Goal: Task Accomplishment & Management: Complete application form

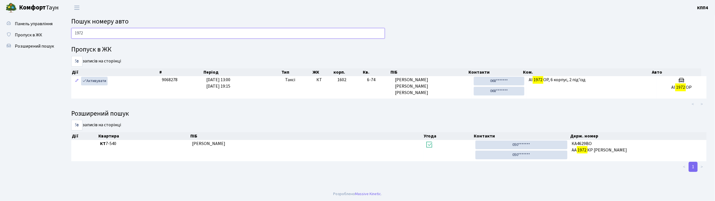
type input "1972"
click at [92, 37] on input "1972" at bounding box center [228, 33] width 314 height 11
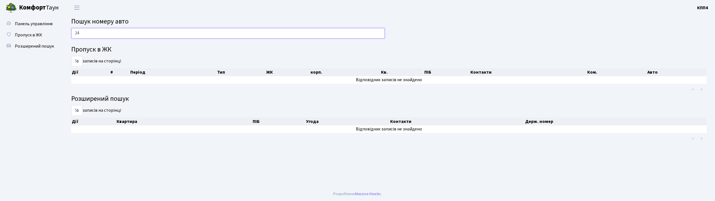
type input "2"
type input "2498"
click at [99, 35] on input "2498" at bounding box center [228, 33] width 314 height 11
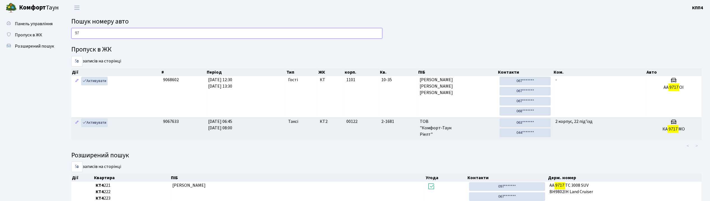
type input "9"
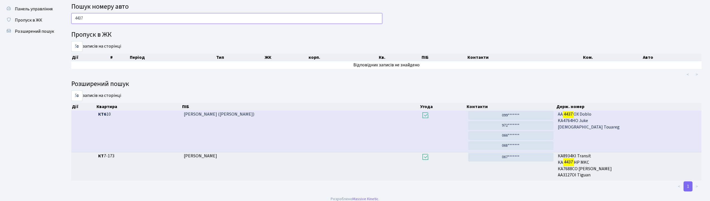
scroll to position [20, 0]
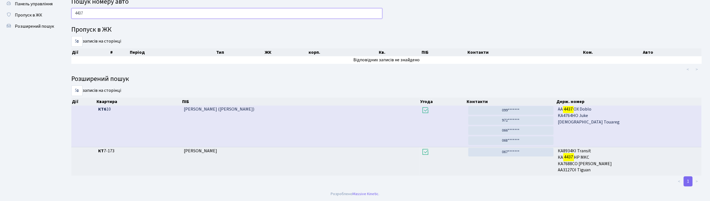
type input "4437"
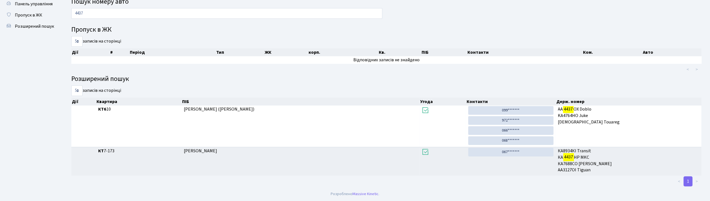
drag, startPoint x: 333, startPoint y: 131, endPoint x: 312, endPoint y: 87, distance: 48.8
click at [312, 87] on div "5 10 25 50 записів на сторінці" at bounding box center [226, 90] width 311 height 11
click at [112, 11] on input "4437" at bounding box center [226, 13] width 311 height 11
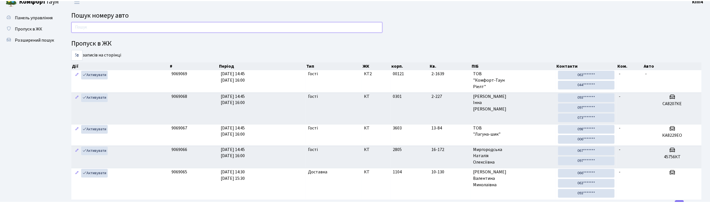
scroll to position [0, 0]
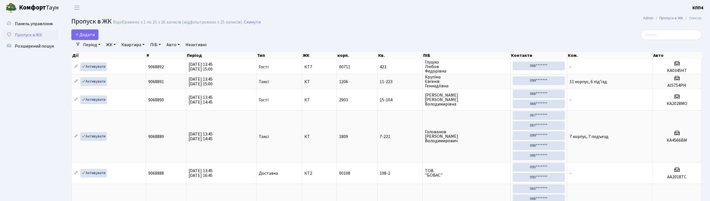
select select "25"
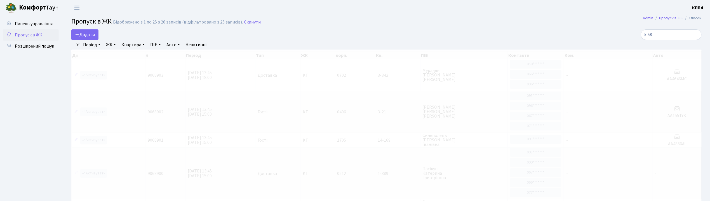
type input "5-584"
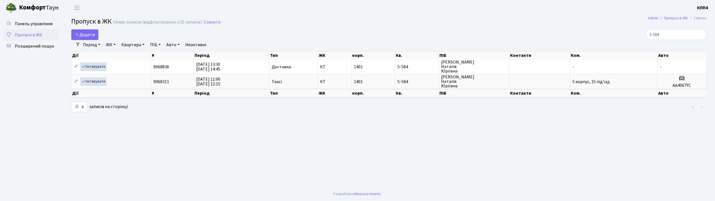
click at [701, 34] on input "5-584" at bounding box center [676, 34] width 61 height 11
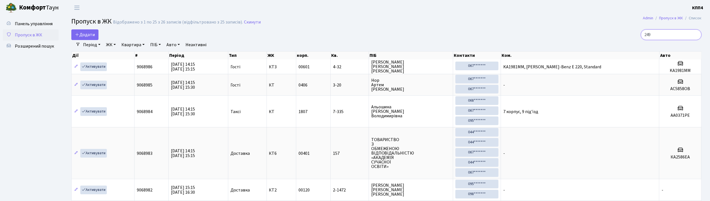
type input "2498"
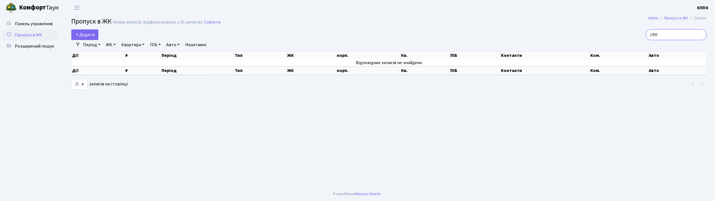
click at [700, 35] on input "2498" at bounding box center [676, 34] width 61 height 11
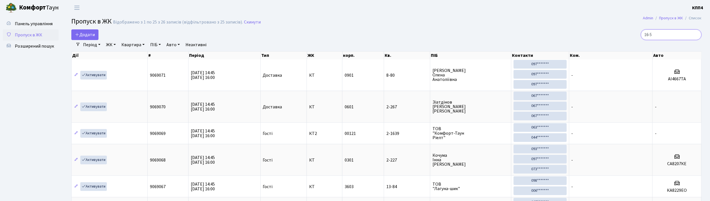
type input "16-51"
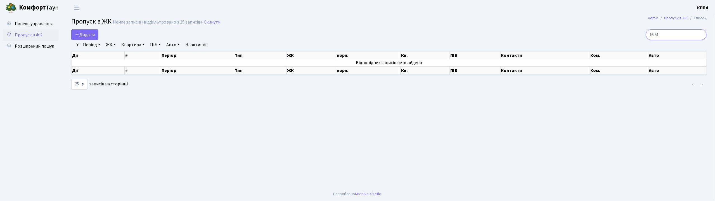
click at [700, 34] on input "16-51" at bounding box center [676, 34] width 61 height 11
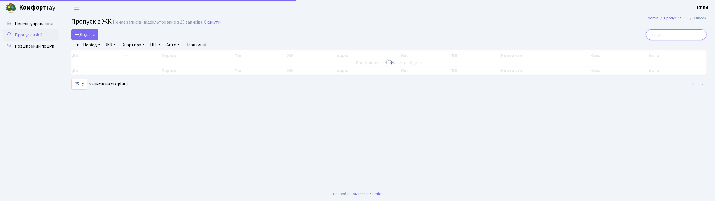
click at [674, 36] on input "search" at bounding box center [676, 34] width 61 height 11
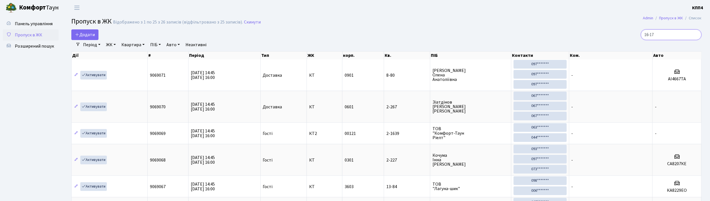
type input "16-171"
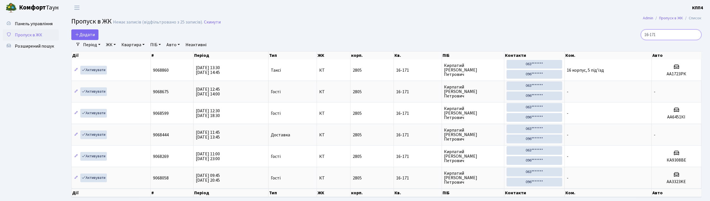
click at [693, 37] on input "16-171" at bounding box center [671, 34] width 61 height 11
click at [694, 35] on input "16-171" at bounding box center [671, 34] width 61 height 11
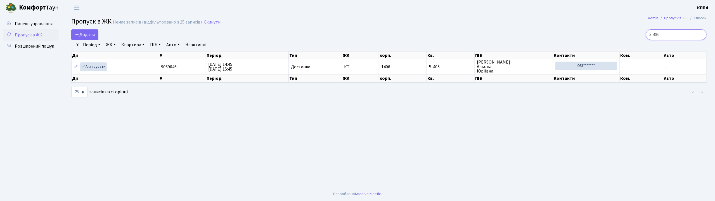
type input "5-405"
click at [701, 35] on input "5-405" at bounding box center [676, 34] width 61 height 11
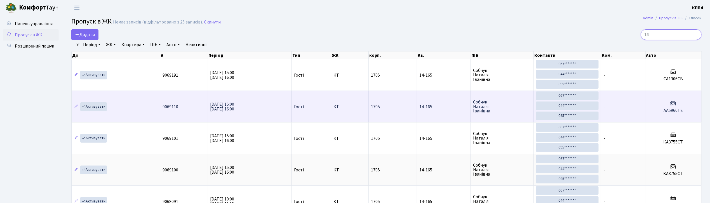
type input "1"
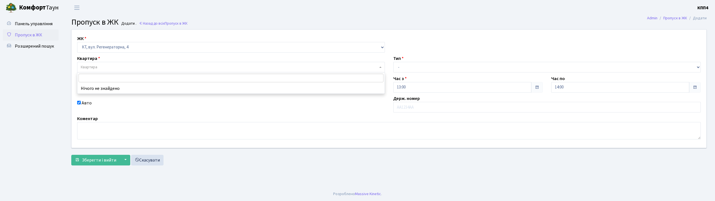
select select "271"
click at [427, 107] on input "text" at bounding box center [548, 107] width 308 height 11
click at [403, 65] on select "- Доставка Таксі Гості Сервіс" at bounding box center [548, 67] width 308 height 11
drag, startPoint x: 385, startPoint y: 113, endPoint x: 395, endPoint y: 114, distance: 10.4
click at [387, 113] on div "ЖК - КТ, вул. Регенераторна, 4 КТ2, просп. Соборності, 17 КТ3, вул. Березнева, …" at bounding box center [389, 89] width 644 height 118
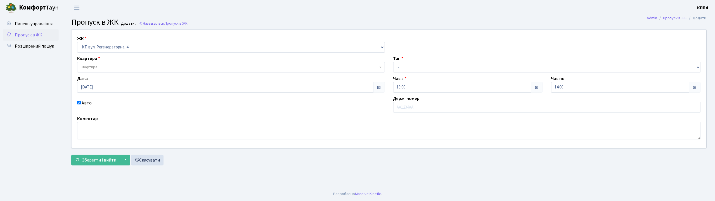
drag, startPoint x: 404, startPoint y: 114, endPoint x: 404, endPoint y: 107, distance: 6.7
click at [404, 111] on div "ЖК - КТ, вул. Регенераторна, 4 КТ2, просп. Соборності, 17 КТ3, вул. Березнева, …" at bounding box center [389, 89] width 644 height 118
click at [404, 107] on input "text" at bounding box center [548, 107] width 308 height 11
type input "АІ8347РС"
click at [409, 69] on select "- Доставка Таксі Гості Сервіс" at bounding box center [548, 67] width 308 height 11
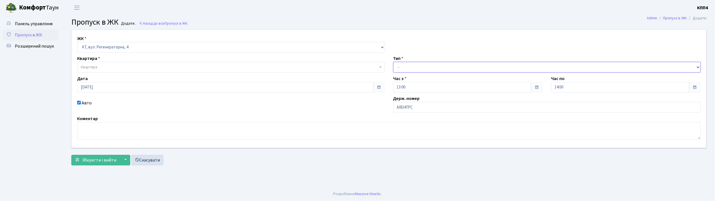
select select "3"
click at [394, 62] on select "- Доставка Таксі Гості Сервіс" at bounding box center [548, 67] width 308 height 11
click at [96, 67] on span "Квартира" at bounding box center [89, 67] width 17 height 6
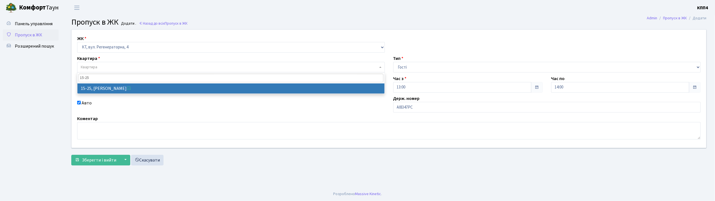
type input "15-25"
select select "8800"
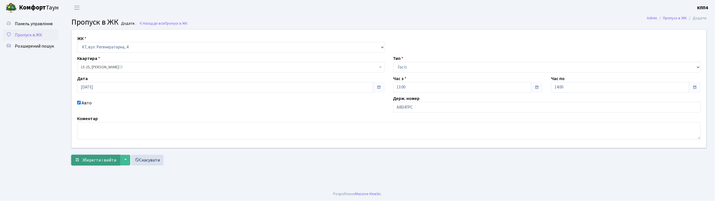
click at [101, 161] on span "Зберегти і вийти" at bounding box center [99, 160] width 34 height 6
drag, startPoint x: 249, startPoint y: 48, endPoint x: 250, endPoint y: 35, distance: 13.5
click at [250, 35] on div "ЖК - КТ, вул. Регенераторна, 4 КТ2, просп. Соборності, 17 КТ3, вул. Березнева, …" at bounding box center [231, 43] width 316 height 17
drag, startPoint x: 246, startPoint y: 43, endPoint x: 251, endPoint y: 32, distance: 12.1
click at [251, 32] on div "ЖК - КТ, вул. Регенераторна, 4 КТ2, просп. Соборності, 17 КТ3, вул. Березнева, …" at bounding box center [389, 89] width 644 height 118
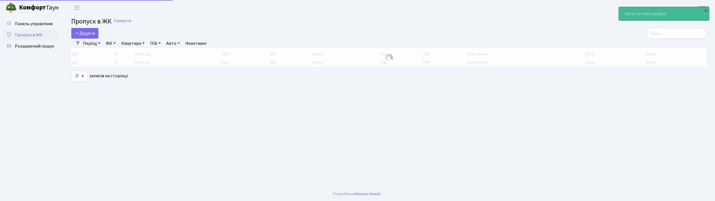
select select "25"
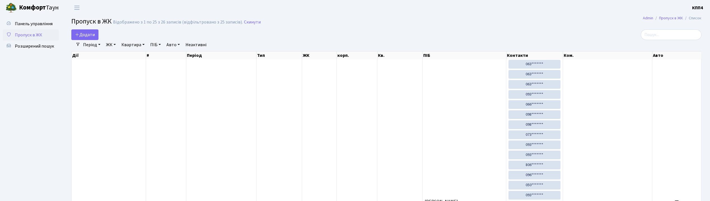
click at [283, 32] on div "Додати" at bounding box center [279, 34] width 417 height 11
click at [78, 32] on span "Додати" at bounding box center [85, 35] width 20 height 6
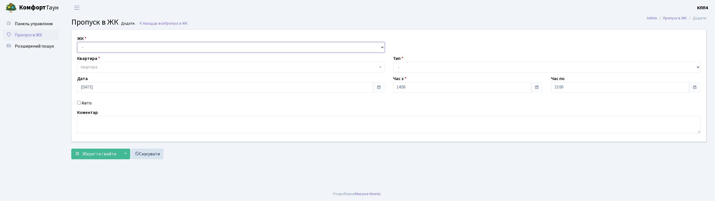
click at [84, 42] on select "- КТ, вул. Регенераторна, 4 КТ2, просп. Соборності, 17 КТ3, вул. Березнева, 16 …" at bounding box center [231, 47] width 308 height 11
select select "271"
click at [77, 42] on select "- КТ, вул. Регенераторна, 4 КТ2, просп. Соборності, 17 КТ3, вул. Березнева, 16 …" at bounding box center [231, 47] width 308 height 11
select select
click at [80, 98] on div "ЖК - КТ, вул. Регенераторна, 4 КТ2, просп. Соборності, 17 КТ3, вул. Березнева, …" at bounding box center [389, 86] width 644 height 112
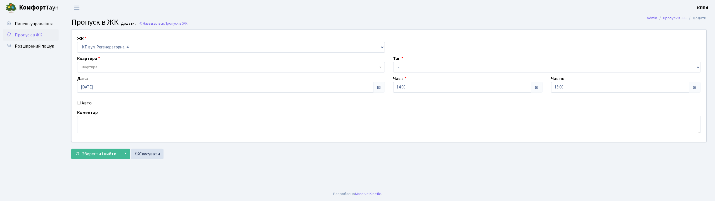
drag, startPoint x: 81, startPoint y: 105, endPoint x: 92, endPoint y: 87, distance: 22.0
click at [81, 105] on div "Авто" at bounding box center [231, 103] width 316 height 7
click at [82, 101] on label "Авто" at bounding box center [87, 103] width 10 height 7
click at [81, 101] on input "Авто" at bounding box center [79, 103] width 4 height 4
checkbox input "true"
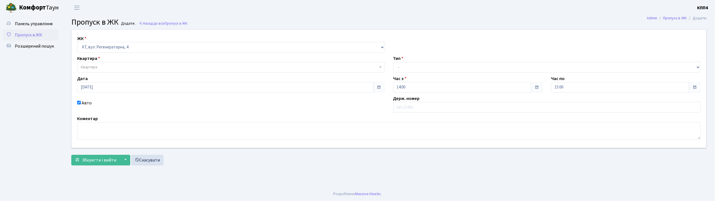
click at [96, 70] on span "Квартира" at bounding box center [89, 67] width 17 height 6
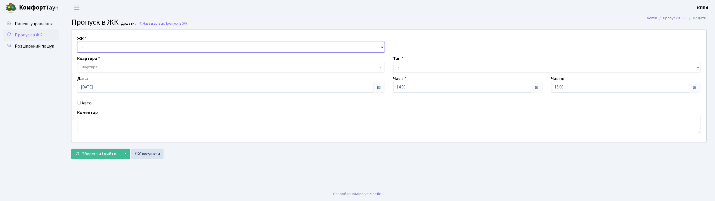
drag, startPoint x: 234, startPoint y: 274, endPoint x: 238, endPoint y: 280, distance: 7.1
click at [238, 188] on html "[PERSON_NAME] КПП4 Мій обліковий запис Вийти Панель управління Пропуск в ЖК Роз…" at bounding box center [357, 100] width 715 height 201
click at [469, 169] on main "Admin Пропуск в ЖК Додати Пропуск в ЖК Додати . Назад до всіх Пропуск в ЖК ЖК -…" at bounding box center [389, 100] width 653 height 171
click at [130, 47] on select "- КТ, вул. Регенераторна, 4 КТ2, просп. Соборності, 17 КТ3, вул. Березнева, 16 …" at bounding box center [231, 47] width 308 height 11
select select "271"
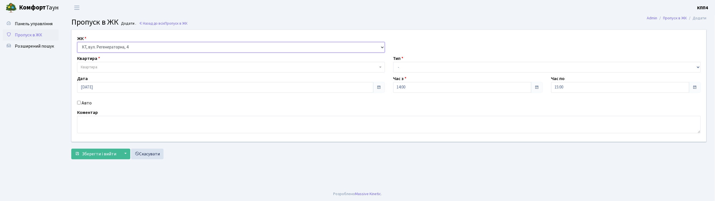
click at [77, 42] on select "- КТ, вул. Регенераторна, 4 КТ2, просп. Соборності, 17 КТ3, вул. Березнева, 16 …" at bounding box center [231, 47] width 308 height 11
select select
click at [84, 103] on label "Авто" at bounding box center [87, 103] width 10 height 7
click at [81, 103] on input "Авто" at bounding box center [79, 103] width 4 height 4
checkbox input "true"
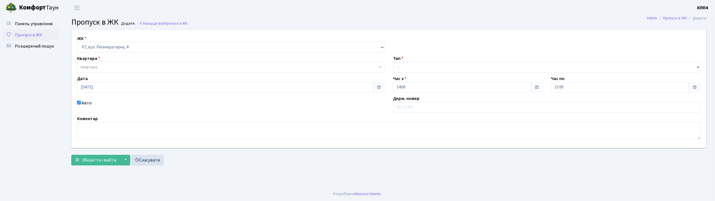
drag, startPoint x: 104, startPoint y: 67, endPoint x: 116, endPoint y: 4, distance: 63.1
click at [104, 67] on span "Квартира" at bounding box center [229, 67] width 297 height 6
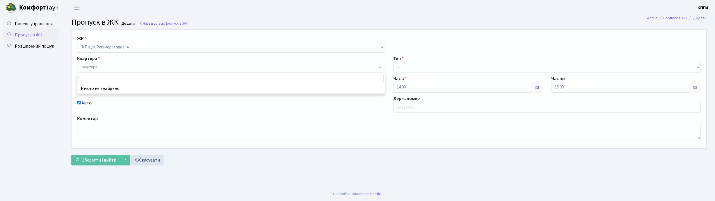
select select "271"
click at [400, 107] on input "text" at bounding box center [548, 107] width 308 height 11
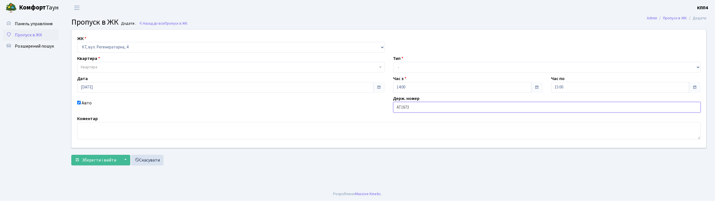
type input "АТ1673ІС"
drag, startPoint x: 411, startPoint y: 63, endPoint x: 407, endPoint y: 69, distance: 6.6
click at [411, 63] on select "- Доставка Таксі Гості Сервіс" at bounding box center [548, 67] width 308 height 11
select select "3"
click at [394, 62] on select "- Доставка Таксі Гості Сервіс" at bounding box center [548, 67] width 308 height 11
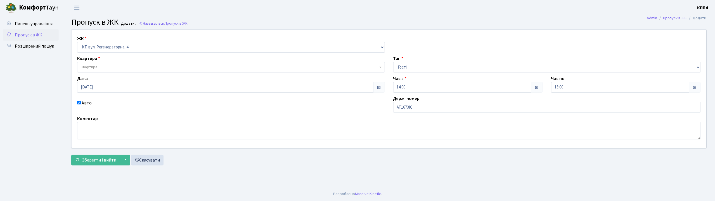
click at [144, 70] on span "Квартира" at bounding box center [229, 67] width 297 height 6
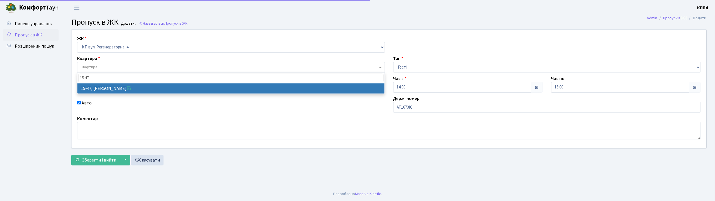
type input "15-47"
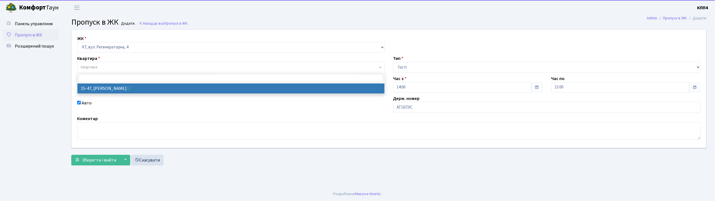
select select "8822"
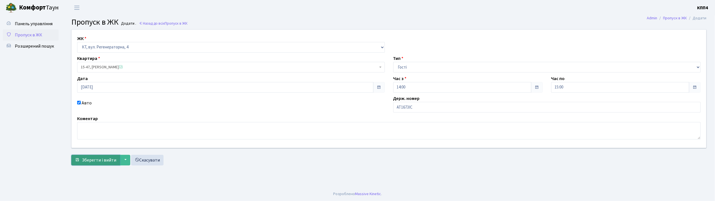
click at [117, 157] on button "Зберегти і вийти" at bounding box center [95, 160] width 49 height 11
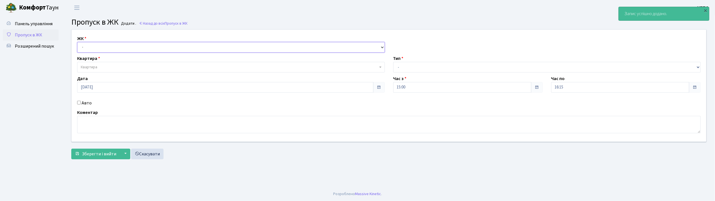
click at [83, 50] on select "- КТ, вул. Регенераторна, 4 КТ2, просп. Соборності, 17 КТ3, вул. Березнева, 16 …" at bounding box center [231, 47] width 308 height 11
click at [77, 42] on select "- КТ, вул. Регенераторна, 4 КТ2, просп. Соборності, 17 КТ3, вул. Березнева, 16 …" at bounding box center [231, 47] width 308 height 11
click at [92, 49] on select "- КТ, вул. Регенераторна, 4 КТ2, просп. Соборності, 17 КТ3, вул. Березнева, 16 …" at bounding box center [231, 47] width 308 height 11
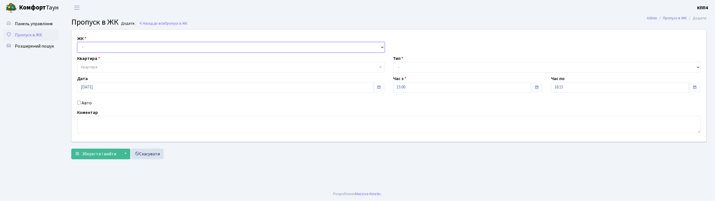
select select "271"
click at [77, 42] on select "- КТ, вул. Регенераторна, 4 КТ2, просп. Соборності, 17 КТ3, вул. Березнева, 16 …" at bounding box center [231, 47] width 308 height 11
select select
click at [85, 105] on label "Авто" at bounding box center [87, 103] width 10 height 7
click at [81, 104] on input "Авто" at bounding box center [79, 103] width 4 height 4
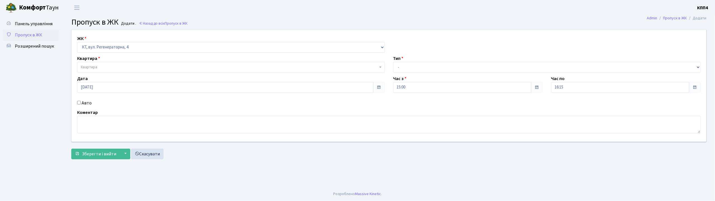
checkbox input "true"
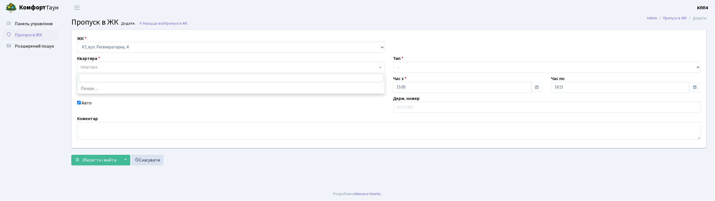
click at [105, 69] on span "Квартира" at bounding box center [229, 67] width 297 height 6
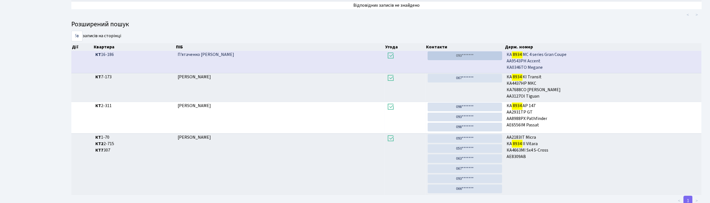
scroll to position [30, 0]
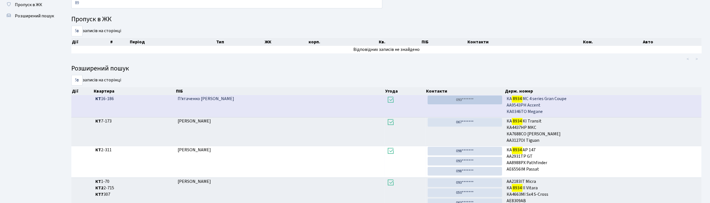
type input "8"
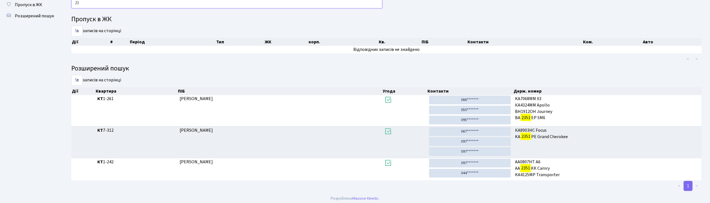
type input "2"
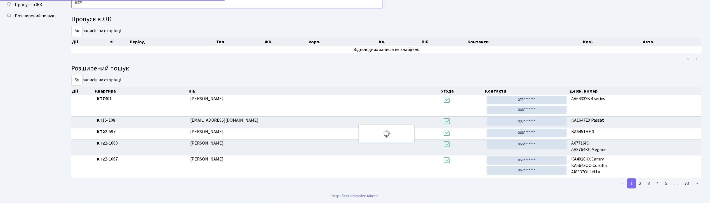
scroll to position [0, 0]
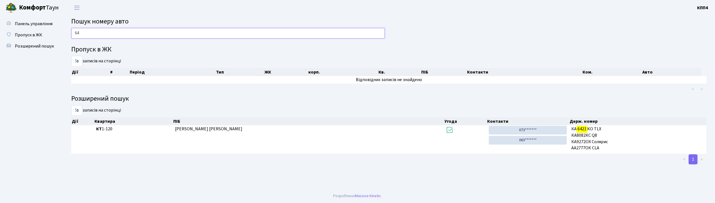
type input "6"
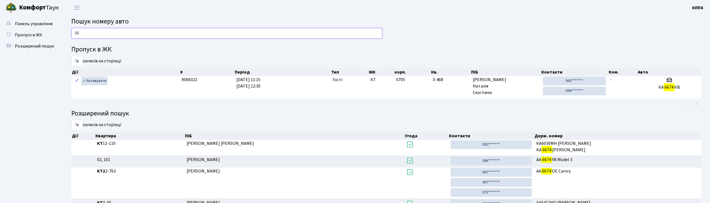
type input "6"
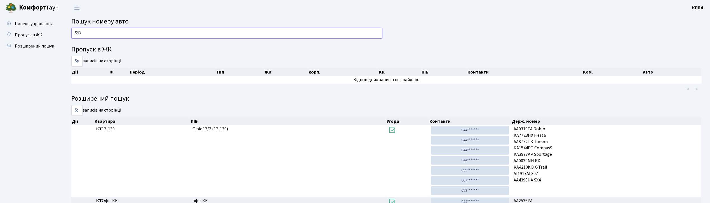
type input "5938"
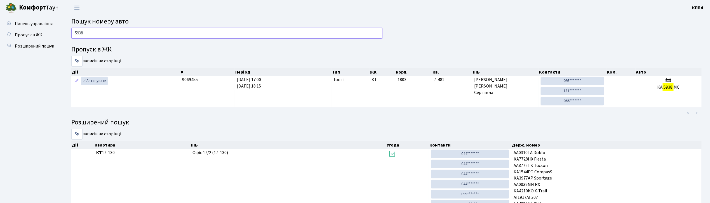
click at [213, 32] on input "5938" at bounding box center [226, 33] width 311 height 11
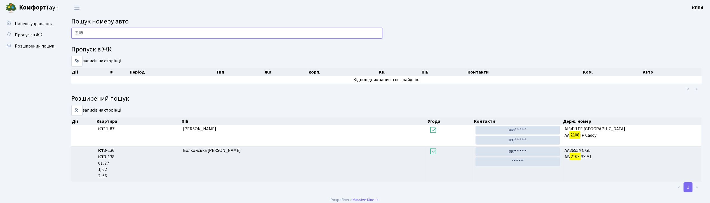
type input "2108"
click at [135, 33] on input "2108" at bounding box center [226, 33] width 311 height 11
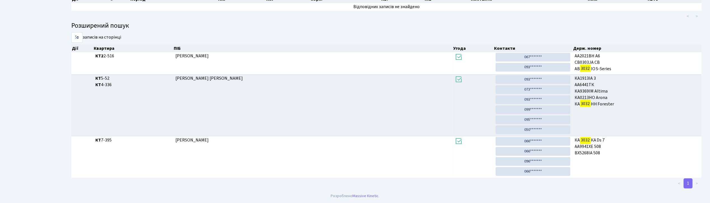
scroll to position [30, 0]
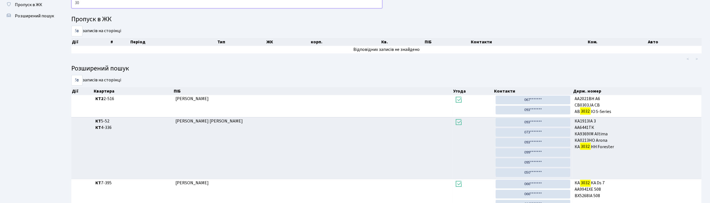
type input "3"
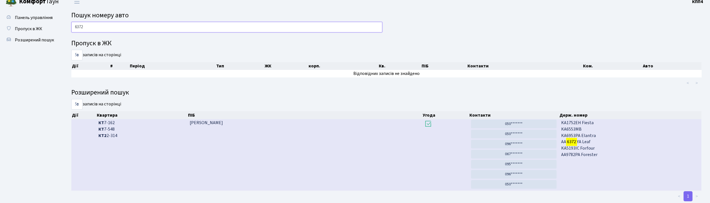
scroll to position [0, 0]
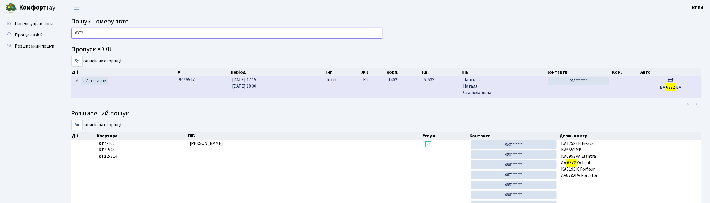
type input "6372"
click at [77, 82] on icon at bounding box center [77, 81] width 4 height 4
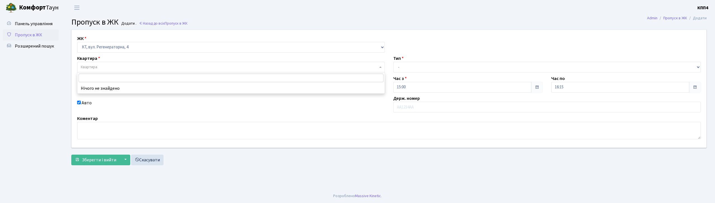
select select "271"
click at [116, 74] on input "search" at bounding box center [231, 78] width 305 height 9
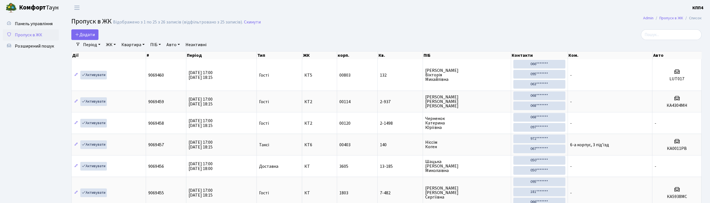
select select "25"
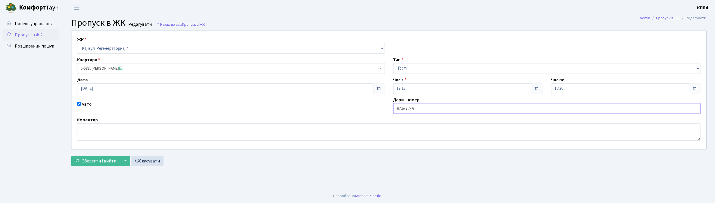
click at [425, 109] on input "ВА6372ЕА" at bounding box center [548, 108] width 308 height 11
type input "ВА6372ЕК"
click at [96, 158] on span "Зберегти і вийти" at bounding box center [99, 161] width 34 height 6
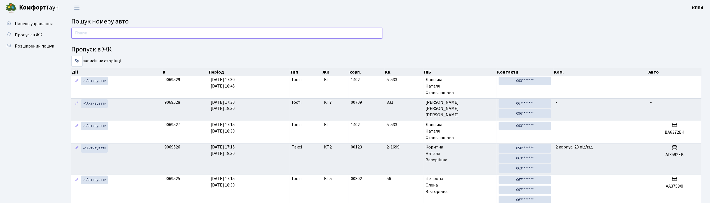
click at [123, 35] on input "text" at bounding box center [226, 33] width 311 height 11
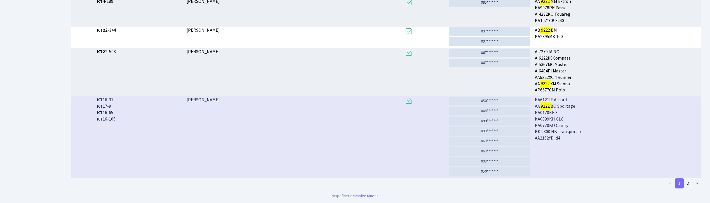
scroll to position [152, 0]
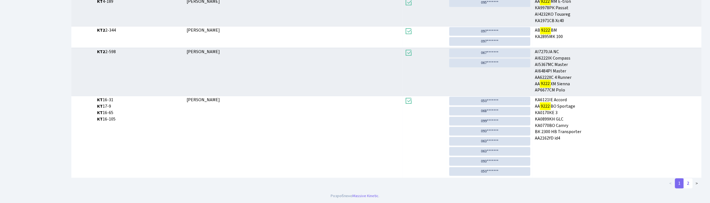
type input "9222"
click at [690, 183] on link "2" at bounding box center [688, 183] width 9 height 10
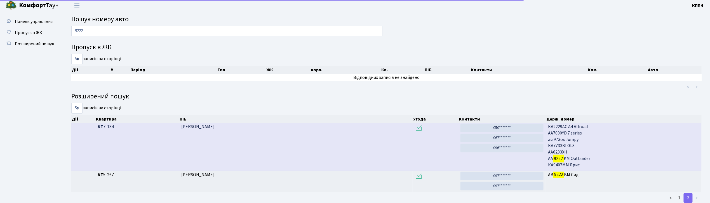
scroll to position [0, 0]
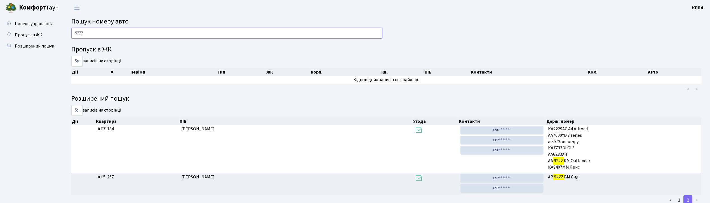
click at [124, 33] on input "9222" at bounding box center [226, 33] width 311 height 11
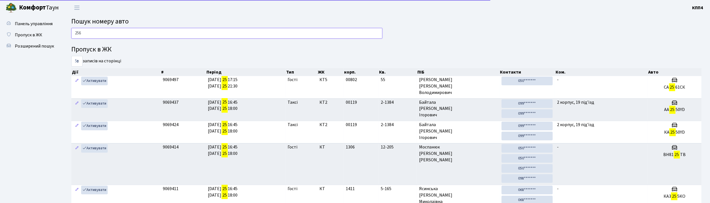
type input "2561"
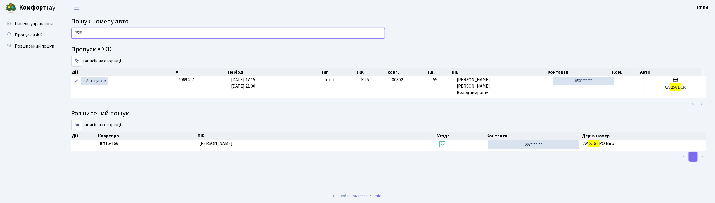
click at [171, 30] on input "2561" at bounding box center [228, 33] width 314 height 11
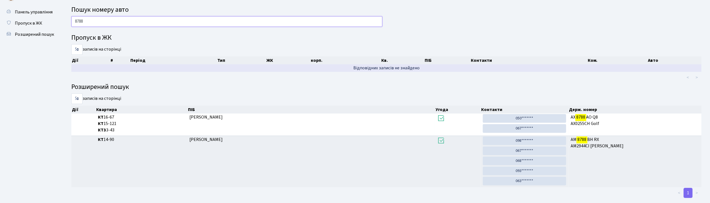
scroll to position [22, 0]
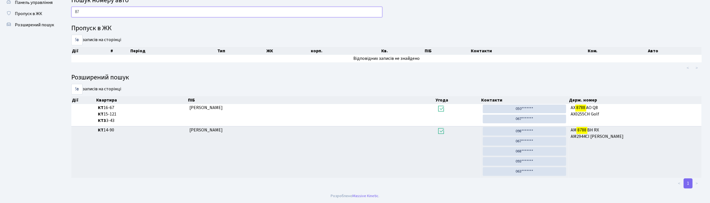
type input "8"
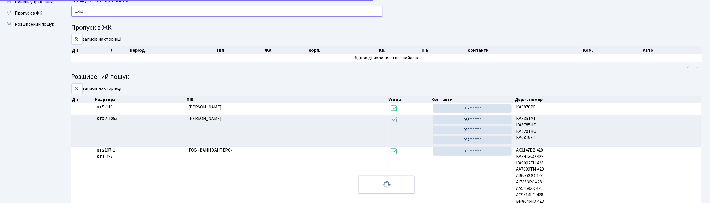
scroll to position [0, 0]
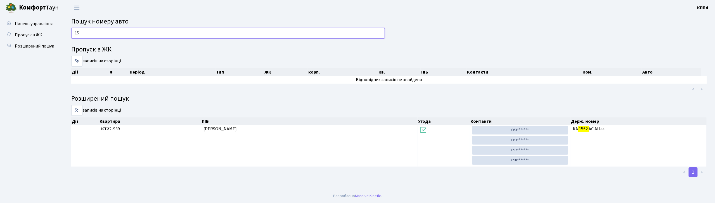
type input "1"
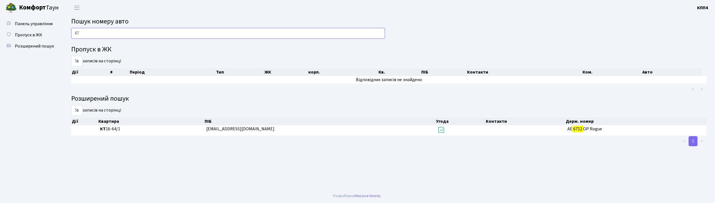
type input "6"
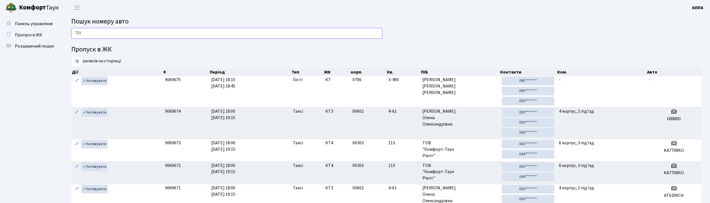
type input "7590"
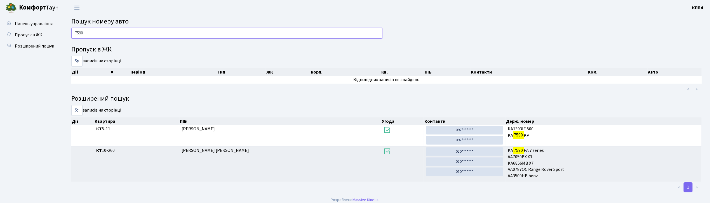
click at [110, 29] on input "7590" at bounding box center [226, 33] width 311 height 11
type input "7"
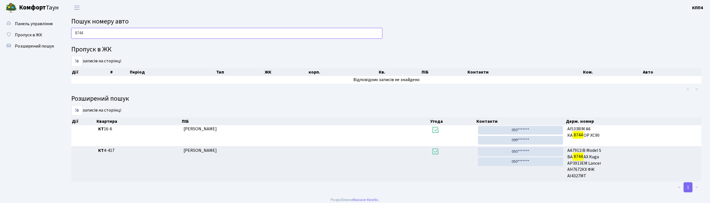
type input "8744"
click at [101, 35] on input "8744" at bounding box center [226, 33] width 311 height 11
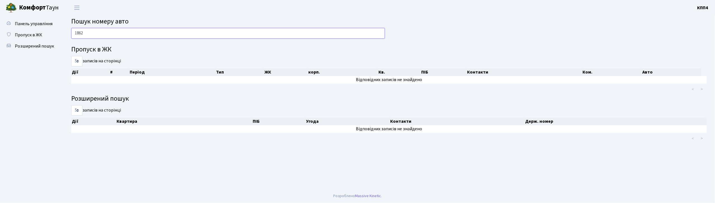
click at [115, 31] on input "1862" at bounding box center [228, 33] width 314 height 11
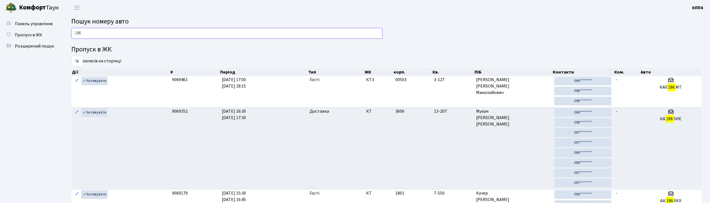
type input "186"
click at [100, 36] on input "186" at bounding box center [226, 33] width 311 height 11
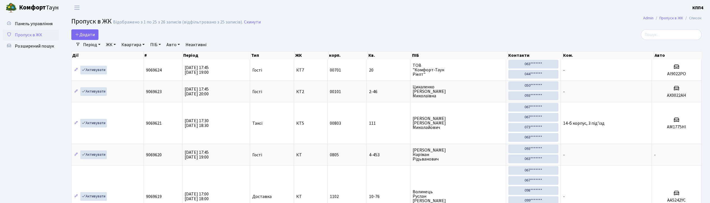
select select "25"
click at [85, 43] on link "Період" at bounding box center [92, 45] width 22 height 10
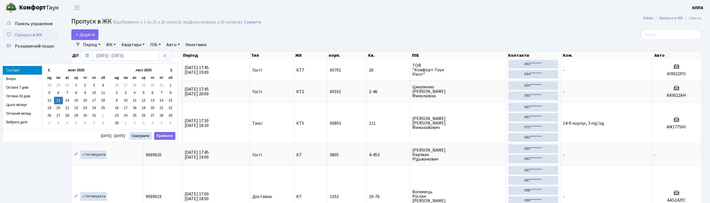
click at [119, 32] on div "Додати" at bounding box center [279, 34] width 417 height 11
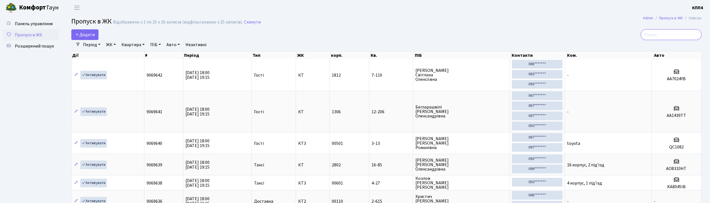
click at [687, 34] on input "search" at bounding box center [671, 34] width 61 height 11
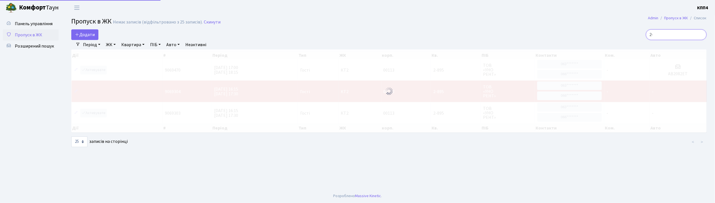
type input "2"
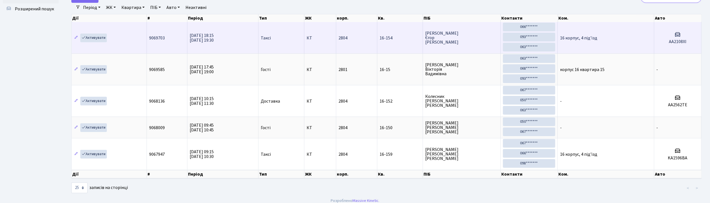
scroll to position [32, 0]
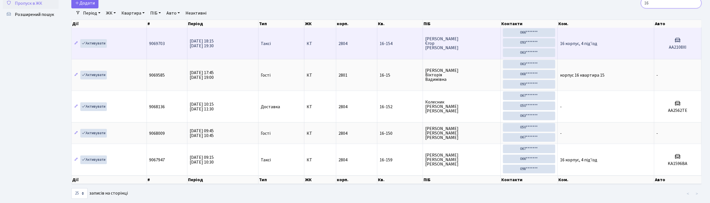
type input "1"
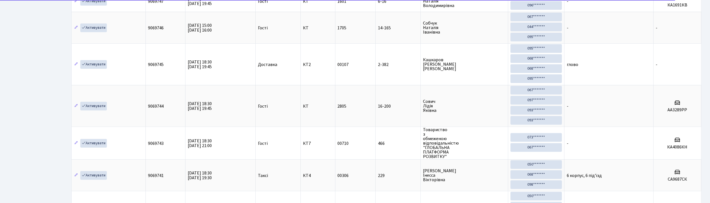
scroll to position [0, 0]
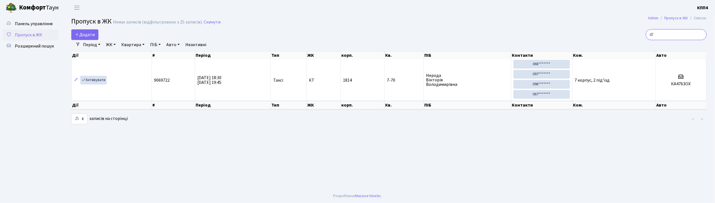
type input "4"
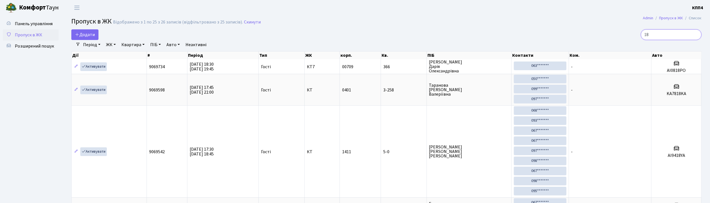
type input "1"
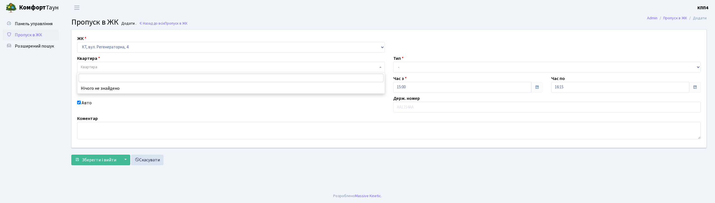
select select "271"
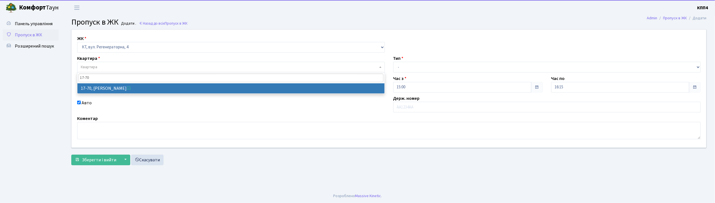
type input "17-70"
select select "9024"
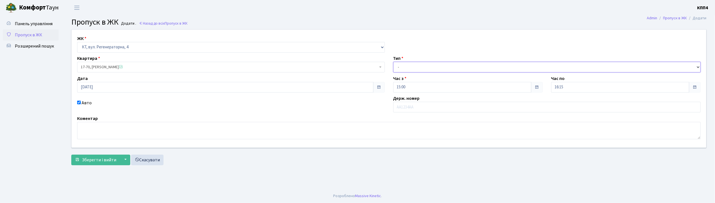
click at [413, 64] on select "- Доставка Таксі Гості Сервіс" at bounding box center [548, 67] width 308 height 11
select select "1"
click at [394, 62] on select "- Доставка Таксі Гості Сервіс" at bounding box center [548, 67] width 308 height 11
click at [99, 158] on span "Зберегти і вийти" at bounding box center [99, 160] width 34 height 6
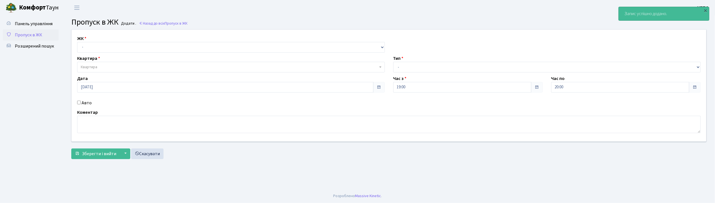
click at [92, 41] on div "ЖК - КТ, вул. Регенераторна, 4 КТ2, просп. [STREET_ADDRESS] [STREET_ADDRESS] [P…" at bounding box center [231, 43] width 316 height 17
click at [96, 54] on div "ЖК - КТ, вул. Регенераторна, 4 КТ2, просп. [STREET_ADDRESS] [STREET_ADDRESS] [P…" at bounding box center [389, 86] width 644 height 112
click at [91, 51] on select "- КТ, вул. Регенераторна, 4 КТ2, просп. [STREET_ADDRESS] [STREET_ADDRESS] [PERS…" at bounding box center [231, 47] width 308 height 11
select select "271"
click at [77, 42] on select "- КТ, вул. Регенераторна, 4 КТ2, просп. [STREET_ADDRESS] [STREET_ADDRESS] [PERS…" at bounding box center [231, 47] width 308 height 11
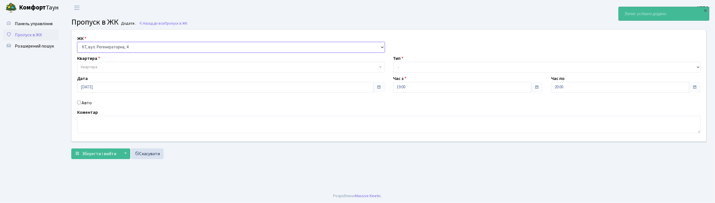
select select
click at [83, 105] on label "Авто" at bounding box center [87, 103] width 10 height 7
click at [81, 104] on input "Авто" at bounding box center [79, 103] width 4 height 4
checkbox input "true"
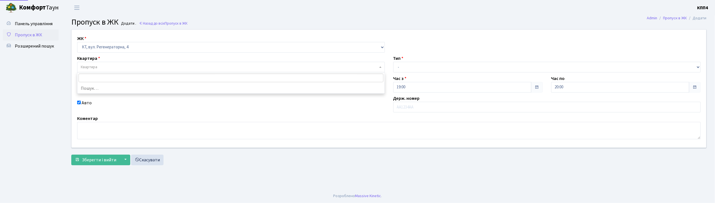
click at [91, 69] on span "Квартира" at bounding box center [89, 67] width 17 height 6
